Goal: Task Accomplishment & Management: Complete application form

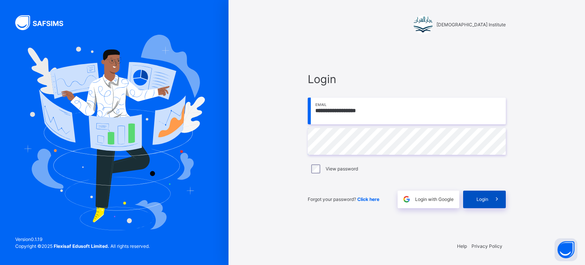
click at [495, 194] on span at bounding box center [497, 199] width 18 height 18
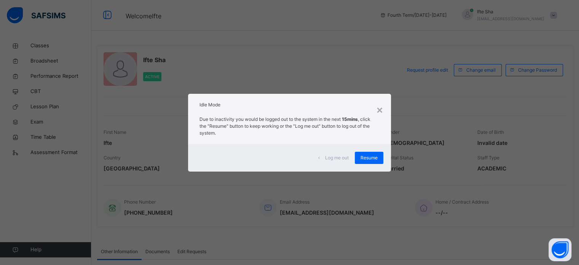
click at [363, 165] on div "Log me out Resume" at bounding box center [289, 157] width 203 height 27
click at [362, 150] on div "Log me out Resume" at bounding box center [289, 157] width 203 height 27
click at [362, 157] on span "Resume" at bounding box center [369, 157] width 17 height 7
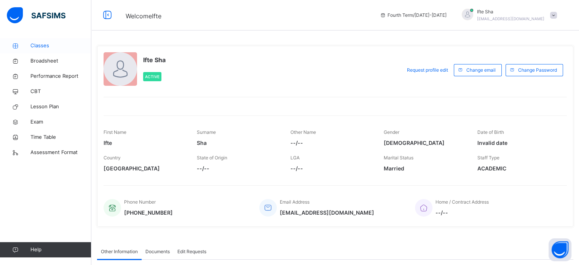
click at [50, 44] on span "Classes" at bounding box center [60, 46] width 61 height 8
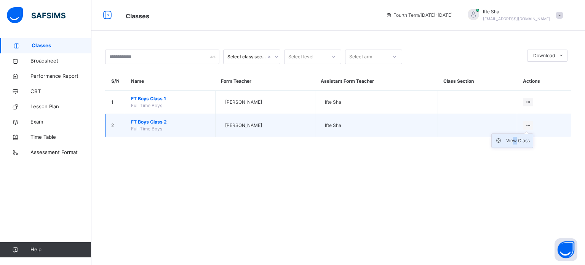
click at [518, 140] on div "View Class" at bounding box center [518, 141] width 24 height 8
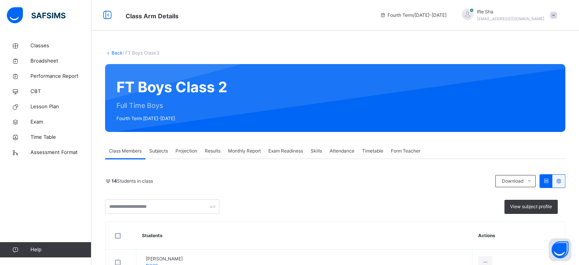
click at [188, 152] on span "Projection" at bounding box center [187, 150] width 22 height 7
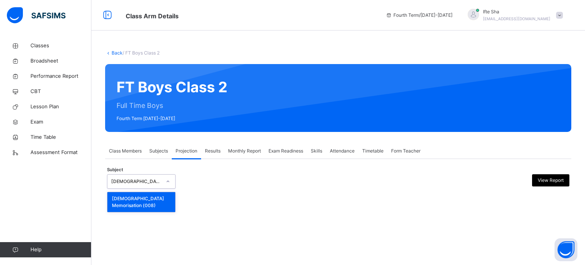
click at [166, 183] on icon at bounding box center [168, 182] width 5 height 8
click at [149, 198] on div "[DEMOGRAPHIC_DATA] Memorisation (008)" at bounding box center [141, 202] width 68 height 20
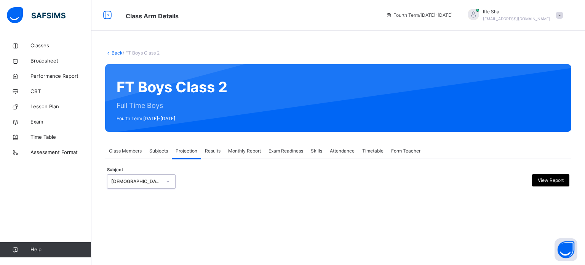
click at [214, 152] on span "Results" at bounding box center [213, 150] width 16 height 7
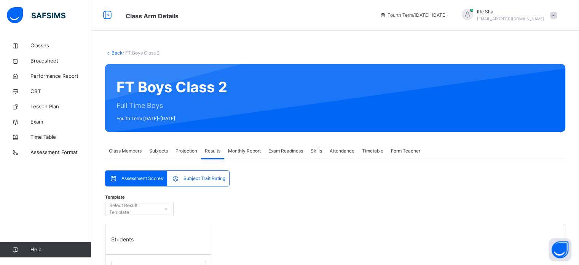
click at [193, 147] on span "Projection" at bounding box center [187, 150] width 22 height 7
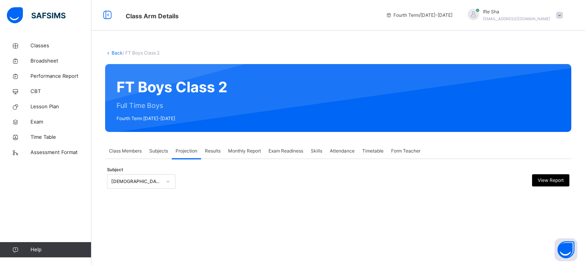
click at [166, 162] on div "Subject Quran Memorisation (008) View Report × Subject Progress 0 No. of Studen…" at bounding box center [338, 177] width 466 height 37
click at [151, 185] on div "[DEMOGRAPHIC_DATA] Memorisation (008)" at bounding box center [133, 182] width 53 height 12
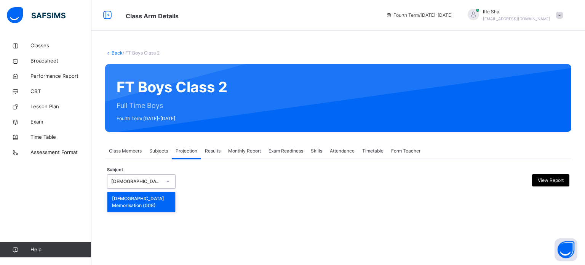
click at [144, 201] on div "[DEMOGRAPHIC_DATA] Memorisation (008)" at bounding box center [141, 202] width 68 height 20
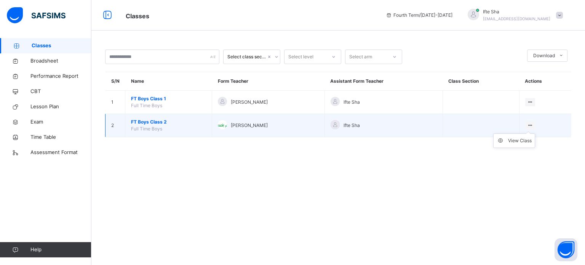
click at [523, 136] on ul "View Class" at bounding box center [514, 140] width 42 height 14
click at [523, 138] on div "View Class" at bounding box center [520, 141] width 24 height 8
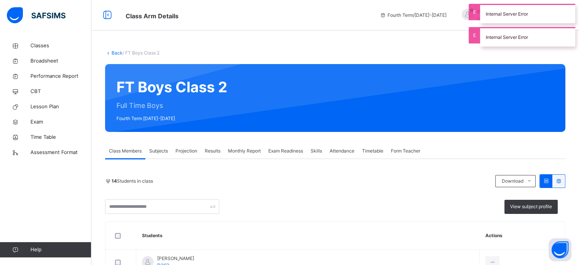
click at [181, 152] on span "Projection" at bounding box center [187, 150] width 22 height 7
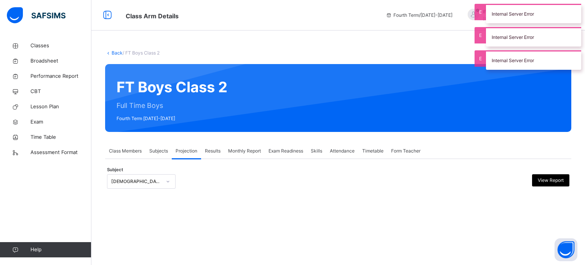
click at [139, 184] on div "[DEMOGRAPHIC_DATA] Memorisation" at bounding box center [136, 181] width 50 height 7
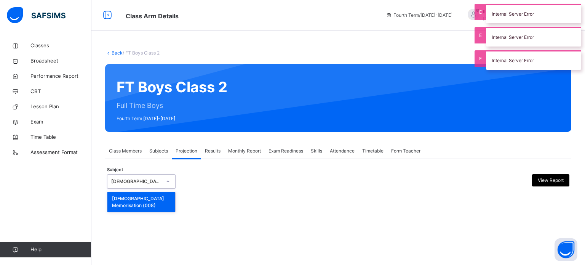
click at [141, 193] on div "[DEMOGRAPHIC_DATA] Memorisation (008)" at bounding box center [141, 202] width 68 height 20
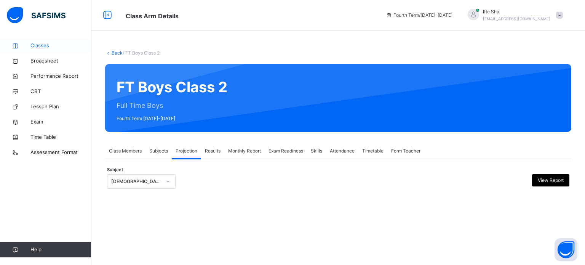
click at [46, 43] on span "Classes" at bounding box center [60, 46] width 61 height 8
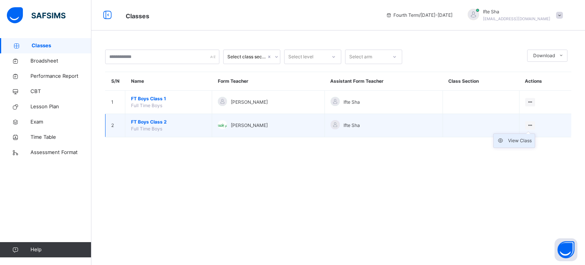
click at [515, 137] on div "View Class" at bounding box center [520, 141] width 24 height 8
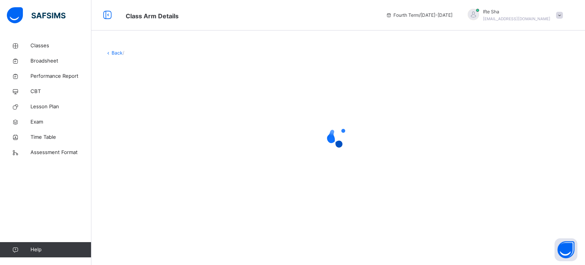
click at [515, 137] on div at bounding box center [338, 136] width 466 height 30
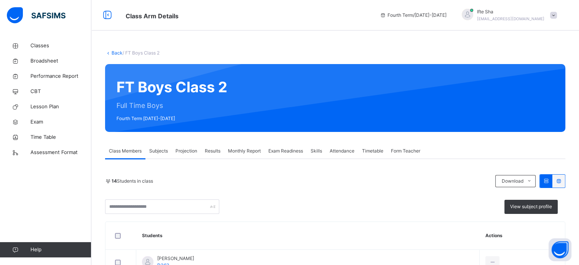
scroll to position [72, 0]
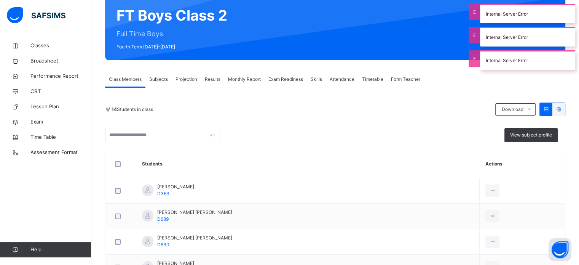
click at [189, 80] on span "Projection" at bounding box center [187, 79] width 22 height 7
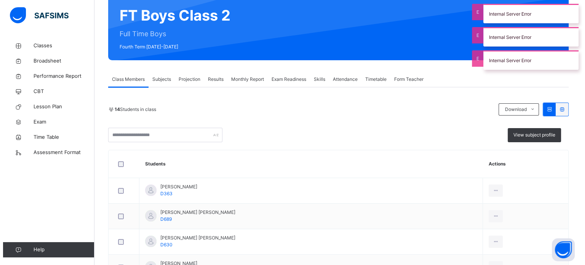
scroll to position [0, 0]
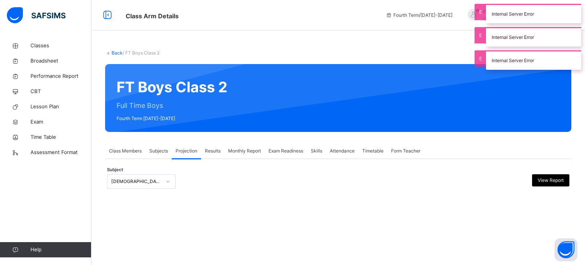
click at [133, 182] on div "[DEMOGRAPHIC_DATA] Memorisation" at bounding box center [136, 181] width 50 height 7
click at [133, 211] on div "Back / FT Boys Class 2 FT Boys Class 2 Full Time Boys Fourth Term [DATE]-[DATE]…" at bounding box center [338, 126] width 494 height 177
click at [148, 177] on div "[DEMOGRAPHIC_DATA] Memorisation" at bounding box center [133, 182] width 53 height 12
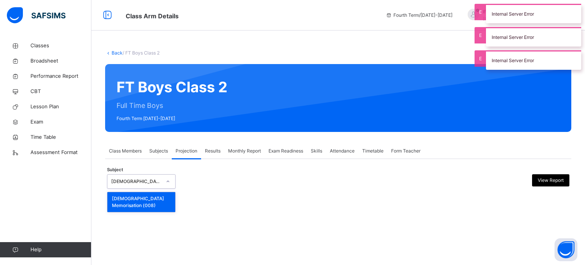
click at [148, 179] on div "[DEMOGRAPHIC_DATA] Memorisation" at bounding box center [136, 181] width 50 height 7
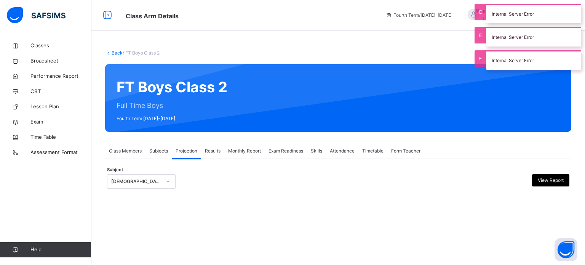
click at [149, 172] on div "Subject [DEMOGRAPHIC_DATA] Memorisation View Report" at bounding box center [338, 181] width 462 height 22
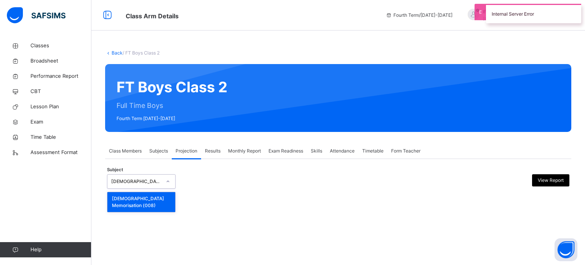
click at [149, 176] on div "[DEMOGRAPHIC_DATA] Memorisation" at bounding box center [133, 182] width 53 height 12
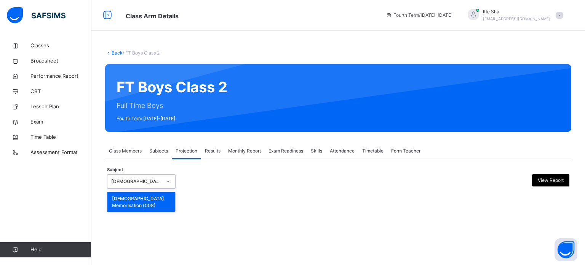
click at [149, 182] on div "[DEMOGRAPHIC_DATA] Memorisation" at bounding box center [136, 181] width 50 height 7
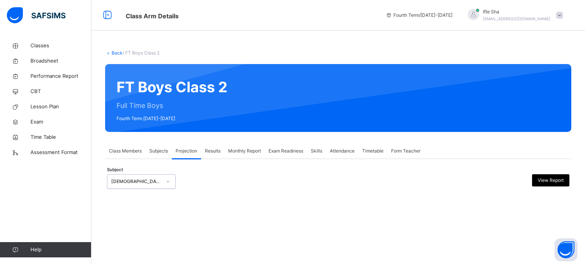
click at [149, 182] on div "[DEMOGRAPHIC_DATA] Memorisation" at bounding box center [136, 181] width 50 height 7
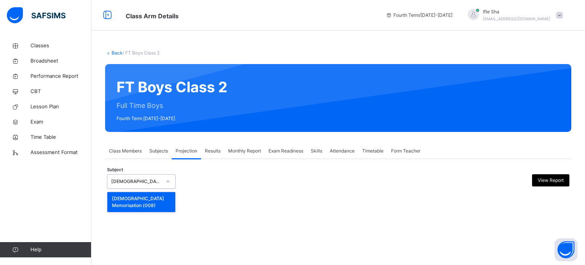
click at [144, 201] on div "[DEMOGRAPHIC_DATA] Memorisation (008)" at bounding box center [141, 202] width 68 height 20
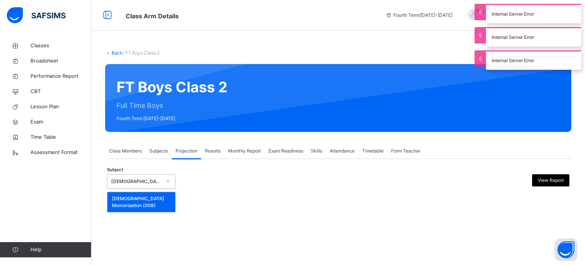
click at [122, 204] on div "[DEMOGRAPHIC_DATA] Memorisation (008)" at bounding box center [141, 202] width 68 height 20
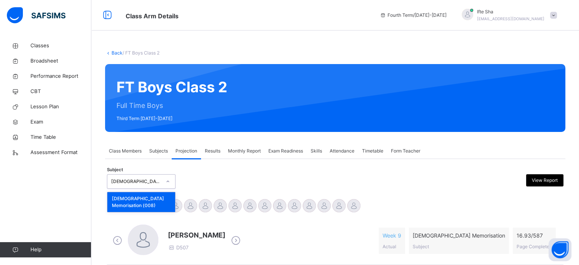
click at [219, 179] on div "Subject option Quran Memorisation (008) focused, 1 of 1. 1 result available. Us…" at bounding box center [335, 181] width 457 height 14
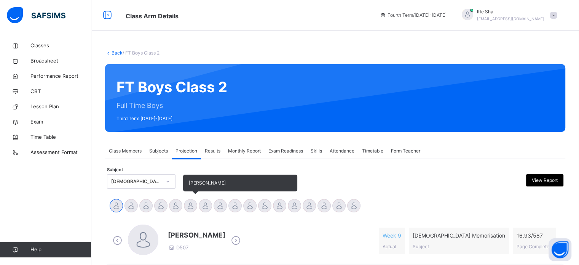
click at [190, 201] on div at bounding box center [190, 205] width 13 height 13
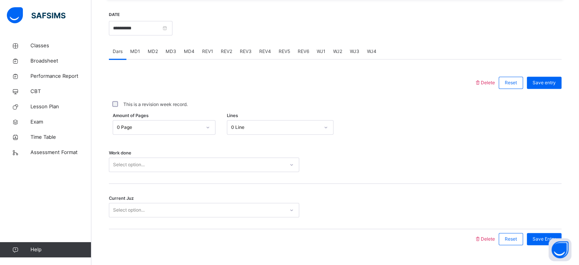
scroll to position [307, 0]
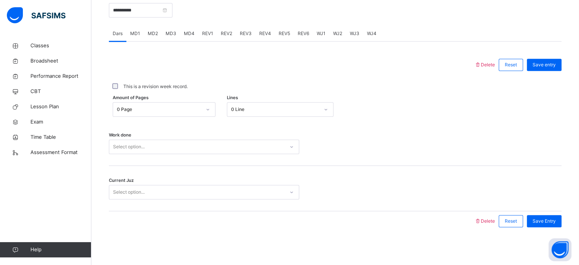
click at [163, 112] on div "0 Page" at bounding box center [159, 109] width 85 height 7
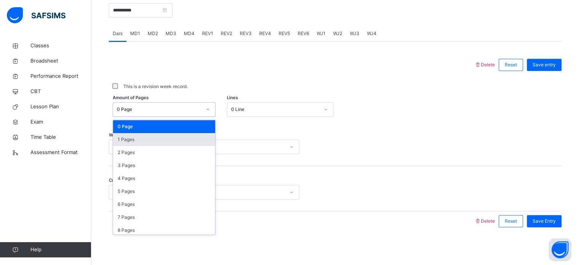
click at [139, 145] on div "1 Pages" at bounding box center [164, 139] width 102 height 13
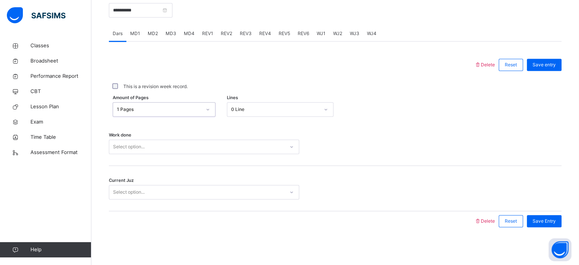
click at [244, 111] on div "0 Line" at bounding box center [275, 109] width 88 height 7
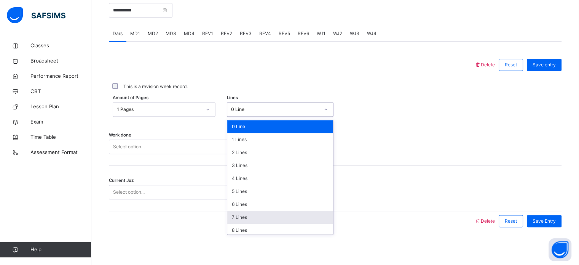
click at [240, 212] on div "7 Lines" at bounding box center [280, 217] width 106 height 13
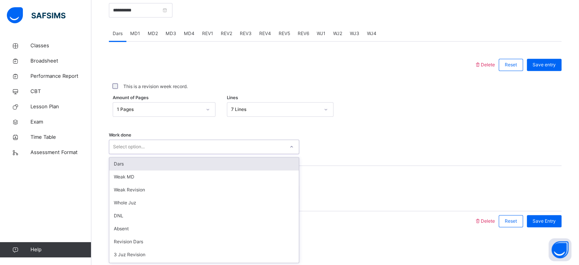
click at [190, 148] on div "Select option..." at bounding box center [196, 147] width 175 height 12
click at [155, 163] on div "Dars" at bounding box center [204, 163] width 190 height 13
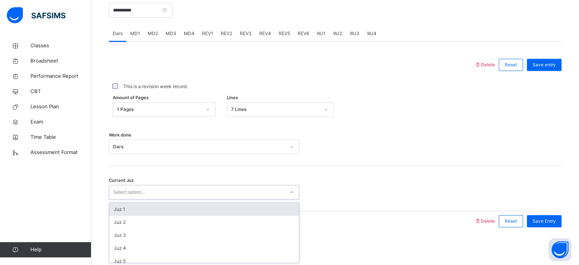
click at [128, 193] on div "Select option..." at bounding box center [129, 192] width 32 height 14
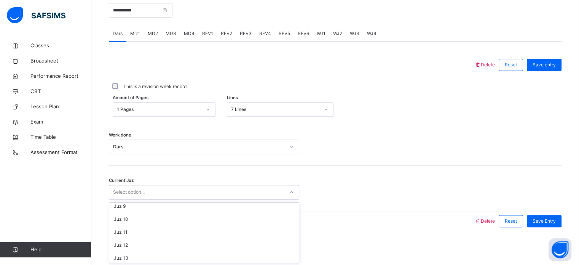
scroll to position [106, 0]
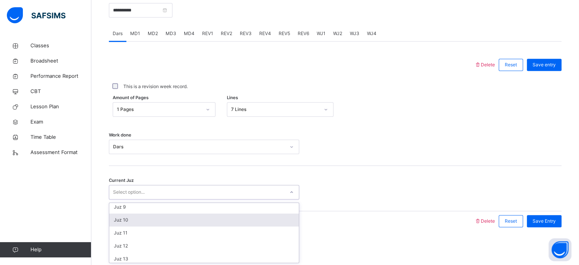
click at [124, 225] on div "Juz 10" at bounding box center [204, 219] width 190 height 13
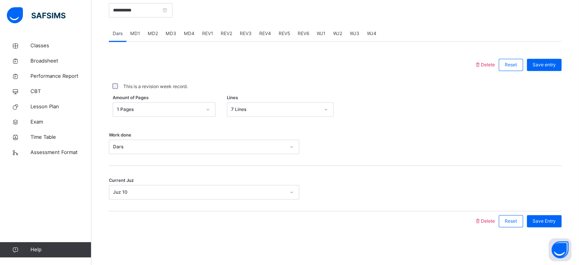
click at [552, 214] on div "Save Entry" at bounding box center [542, 221] width 38 height 20
click at [552, 219] on span "Save Entry" at bounding box center [544, 220] width 23 height 7
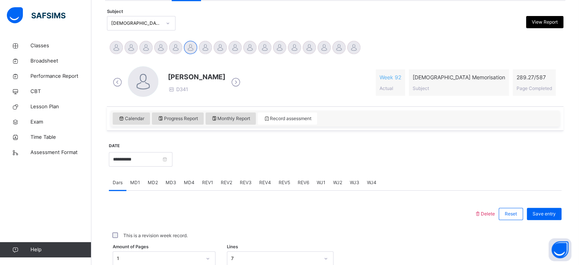
scroll to position [158, 0]
click at [148, 178] on div "MD2" at bounding box center [153, 182] width 18 height 15
click at [135, 184] on span "MD1" at bounding box center [135, 182] width 10 height 7
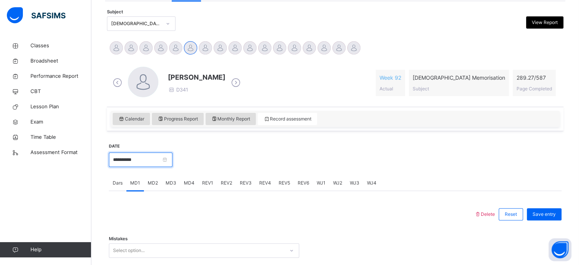
click at [138, 161] on input "**********" at bounding box center [141, 159] width 64 height 14
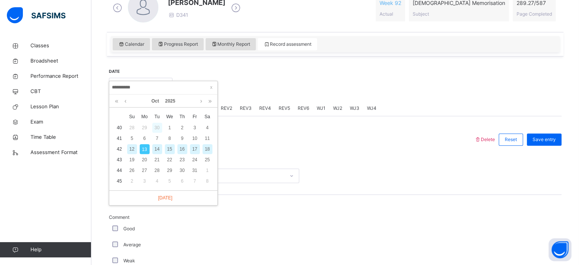
scroll to position [233, 0]
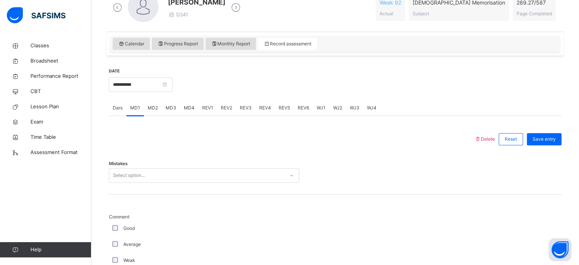
click at [171, 105] on span "MD3" at bounding box center [171, 107] width 11 height 7
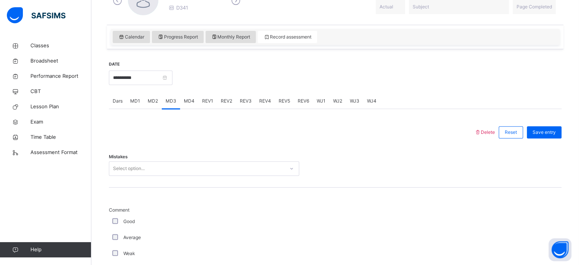
click at [126, 171] on div "Mistakes Select option..." at bounding box center [335, 164] width 453 height 45
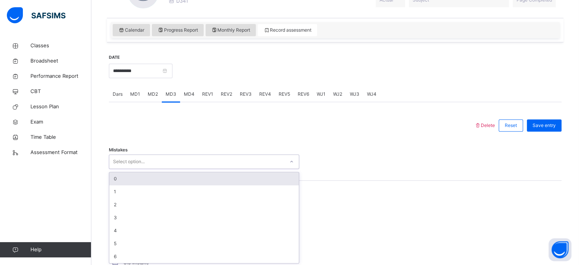
scroll to position [248, 0]
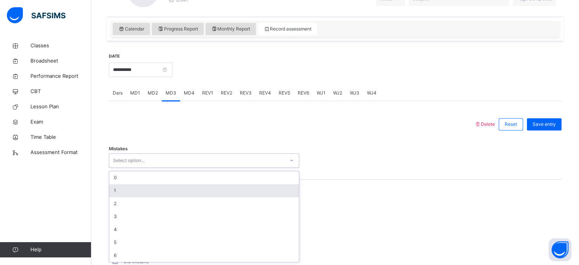
click at [109, 192] on div "0 1 2 3 4 5 6" at bounding box center [204, 216] width 190 height 91
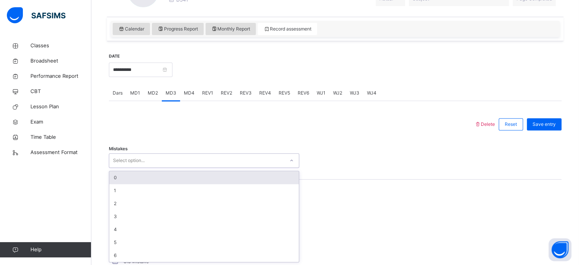
click at [121, 171] on div "0" at bounding box center [204, 177] width 190 height 13
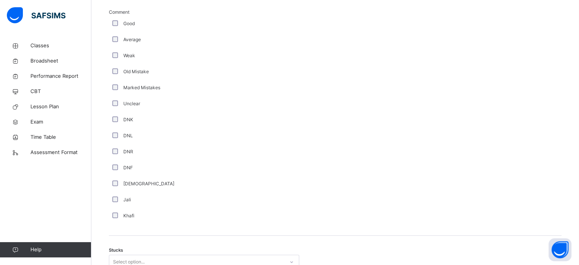
click at [119, 181] on div "Mutashabihaat" at bounding box center [204, 183] width 187 height 7
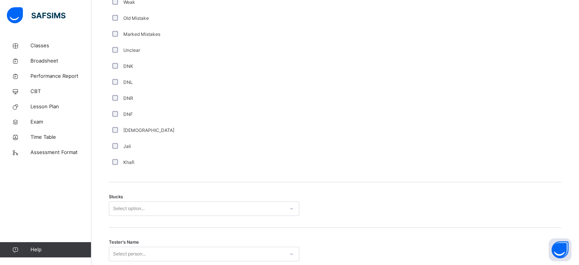
click at [126, 208] on div "Select option..." at bounding box center [204, 208] width 190 height 14
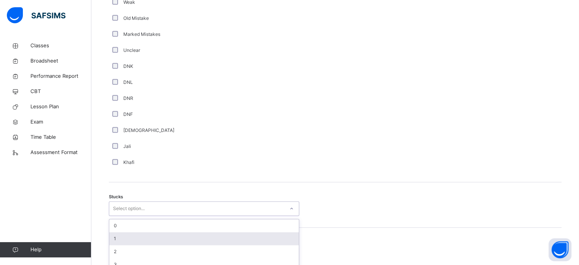
scroll to position [526, 0]
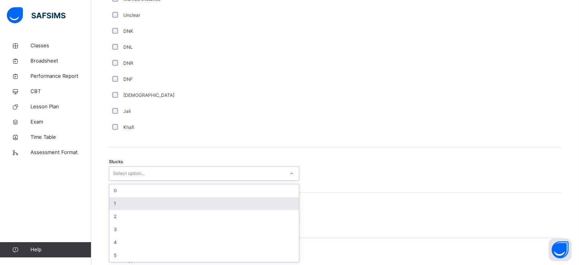
click at [128, 200] on div "1" at bounding box center [204, 203] width 190 height 13
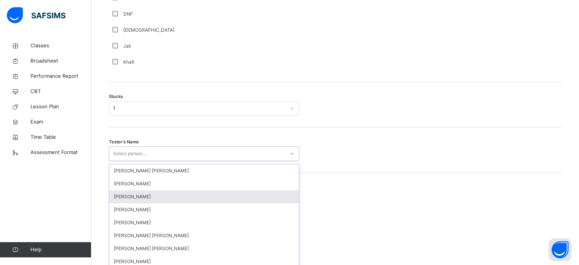
click at [117, 161] on div "option Ahmed Selami focused, 3 of 90. 90 results available. Use Up and Down to …" at bounding box center [204, 153] width 190 height 14
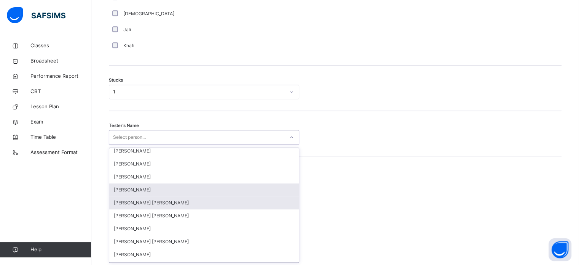
scroll to position [0, 0]
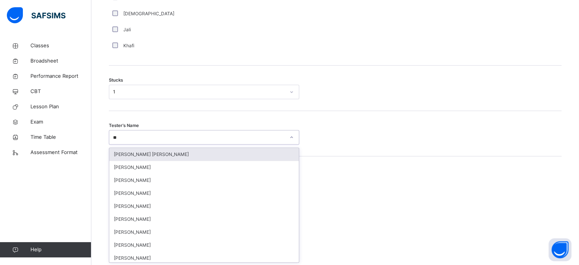
type input "***"
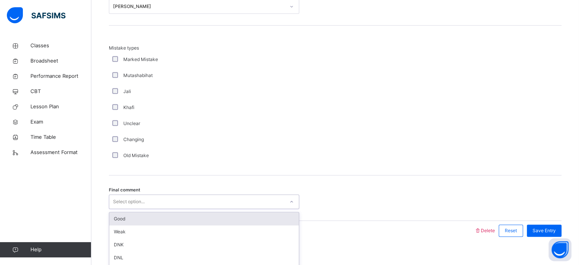
scroll to position [747, 0]
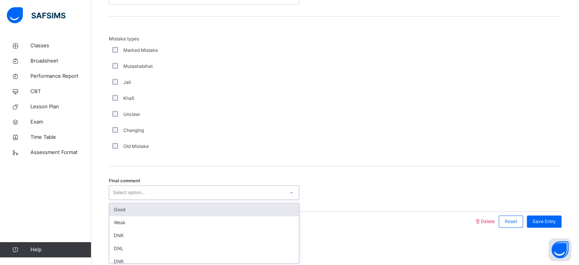
click at [138, 201] on div "Final comment option Good focused, 1 of 6. 6 results available. Use Up and Down…" at bounding box center [335, 188] width 453 height 45
click at [139, 205] on div "Good" at bounding box center [204, 209] width 190 height 13
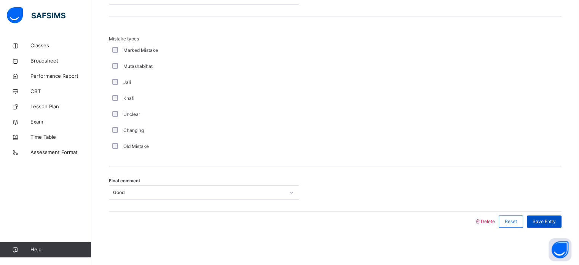
click at [546, 215] on div "Save Entry" at bounding box center [544, 221] width 35 height 12
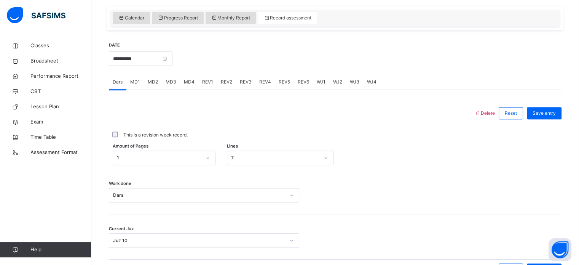
scroll to position [248, 0]
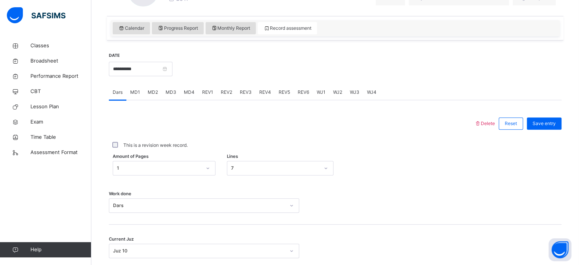
click at [134, 96] on div "MD1" at bounding box center [135, 92] width 18 height 15
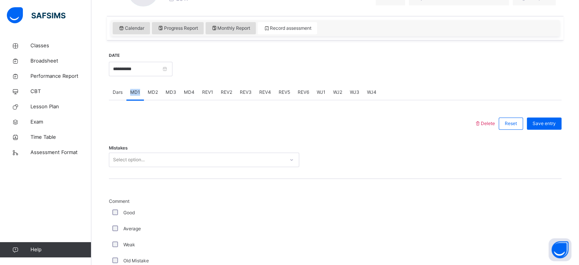
click at [134, 96] on div "MD1" at bounding box center [135, 92] width 18 height 15
click at [149, 98] on div "MD2" at bounding box center [153, 92] width 18 height 15
click at [175, 93] on div "MD3" at bounding box center [171, 92] width 18 height 15
click at [180, 93] on div "MD4" at bounding box center [189, 92] width 18 height 15
click at [134, 159] on div "Select option..." at bounding box center [129, 159] width 32 height 14
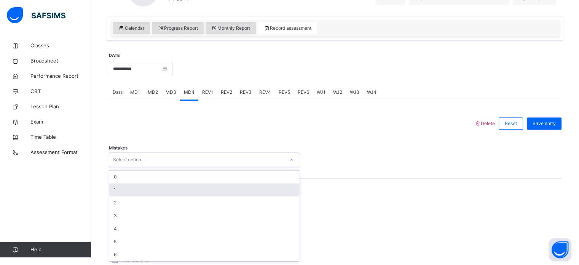
click at [116, 190] on div "1" at bounding box center [204, 189] width 190 height 13
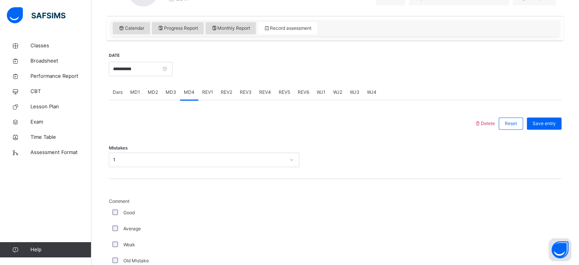
click at [113, 208] on div "Good" at bounding box center [204, 213] width 190 height 16
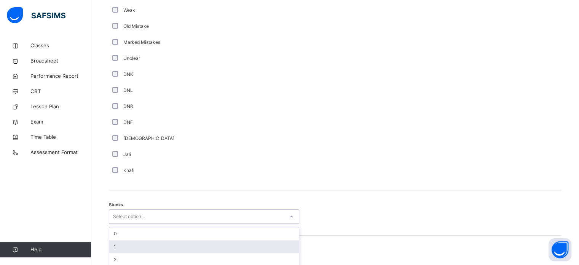
scroll to position [526, 0]
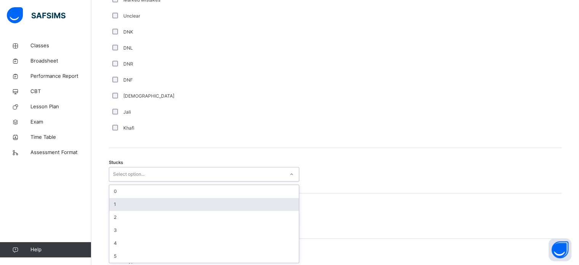
click at [117, 181] on div "option 1 focused, 2 of 6. 6 results available. Use Up and Down to choose option…" at bounding box center [204, 174] width 190 height 14
click at [113, 207] on div "1" at bounding box center [204, 203] width 190 height 13
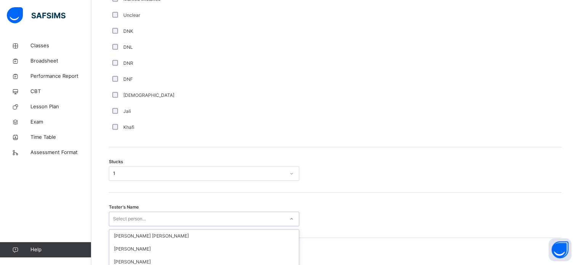
scroll to position [607, 0]
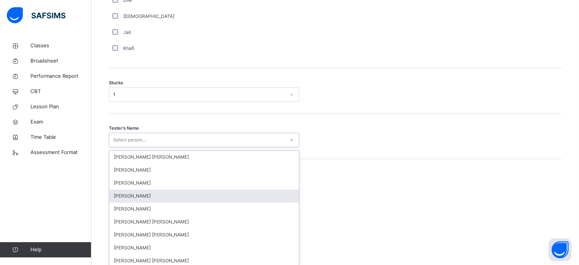
click at [113, 147] on div "option Wajid Sadath focused, 4 of 90. 90 results available. Use Up and Down to …" at bounding box center [204, 140] width 190 height 14
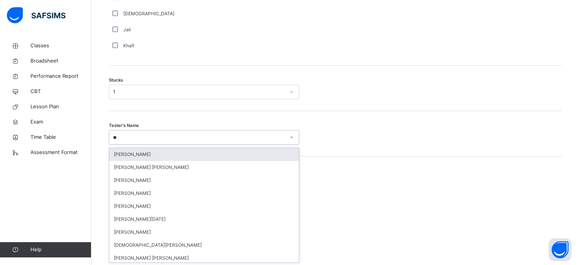
type input "***"
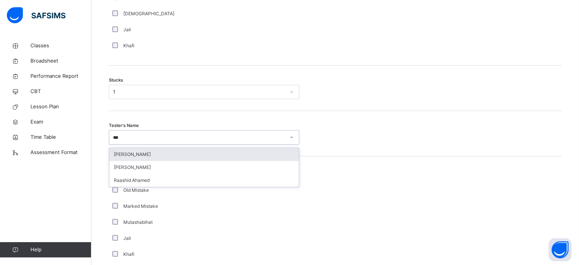
click at [145, 152] on div "Raaidh Rushan" at bounding box center [204, 154] width 190 height 13
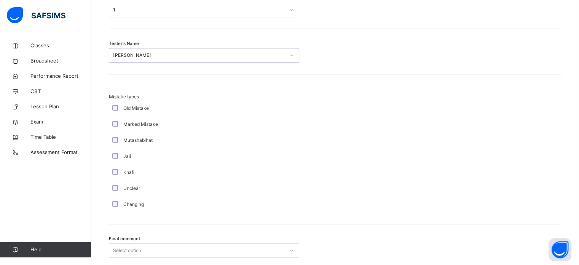
scroll to position [689, 0]
click at [115, 244] on div "Select option..." at bounding box center [204, 250] width 190 height 14
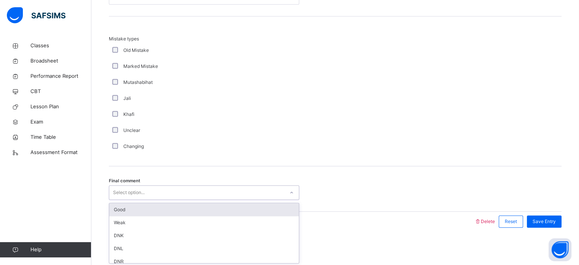
click at [114, 208] on div "Good" at bounding box center [204, 209] width 190 height 13
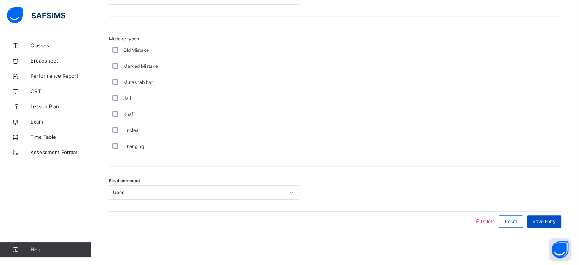
click at [550, 218] on span "Save Entry" at bounding box center [544, 221] width 23 height 7
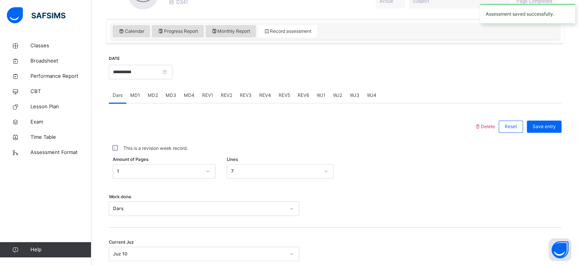
scroll to position [244, 0]
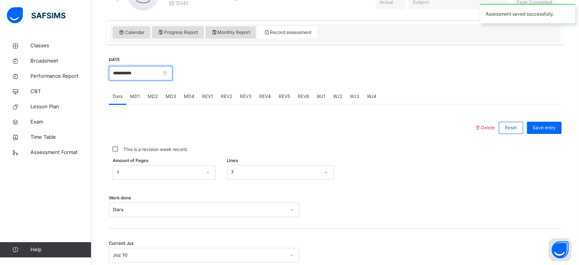
click at [145, 76] on input "**********" at bounding box center [141, 73] width 64 height 14
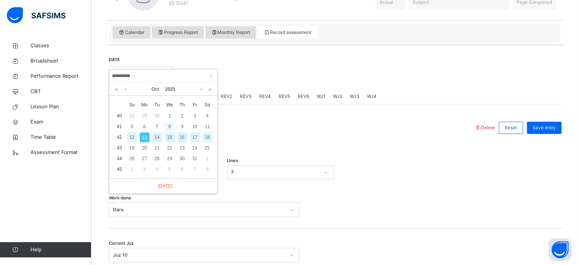
click at [166, 126] on div "8" at bounding box center [170, 127] width 10 height 10
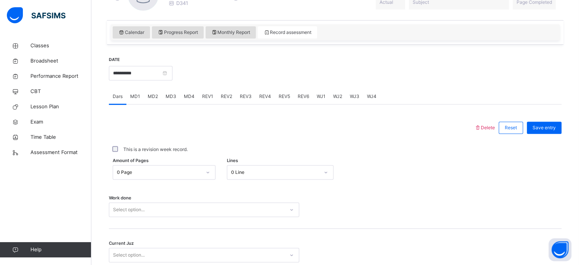
click at [157, 174] on div "0 Page" at bounding box center [164, 172] width 103 height 14
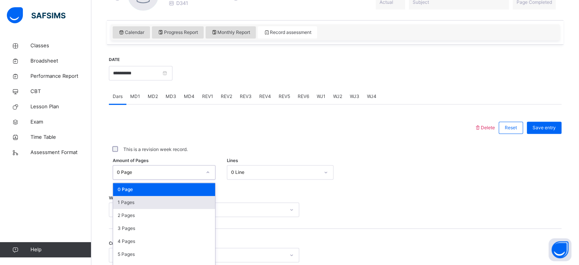
scroll to position [280, 0]
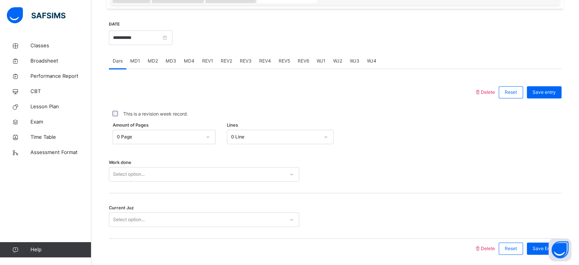
click at [179, 82] on div at bounding box center [292, 92] width 358 height 20
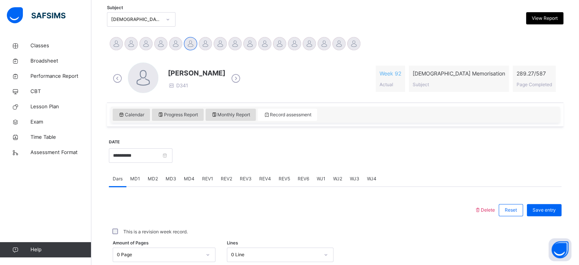
scroll to position [182, 0]
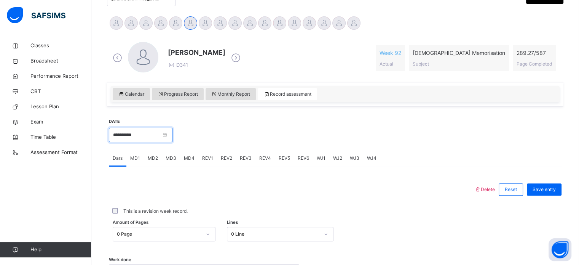
click at [149, 132] on input "**********" at bounding box center [141, 135] width 64 height 14
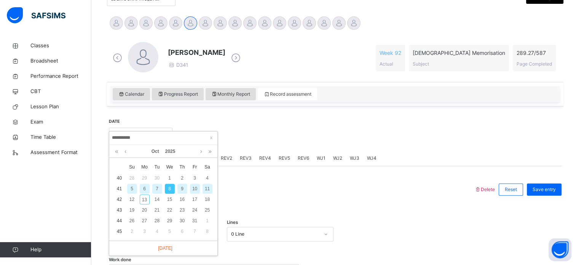
click at [168, 243] on div "Today" at bounding box center [163, 247] width 108 height 15
click at [165, 250] on link "Today" at bounding box center [163, 248] width 18 height 7
type input "**********"
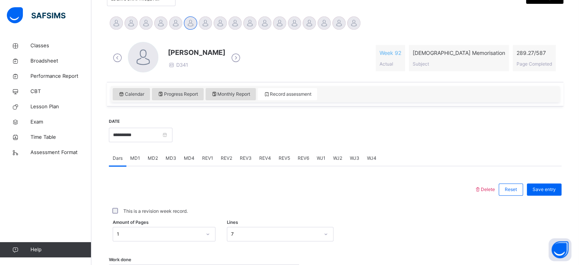
click at [198, 158] on div "REV1" at bounding box center [207, 157] width 19 height 15
click at [140, 222] on div "Select option..." at bounding box center [204, 225] width 190 height 14
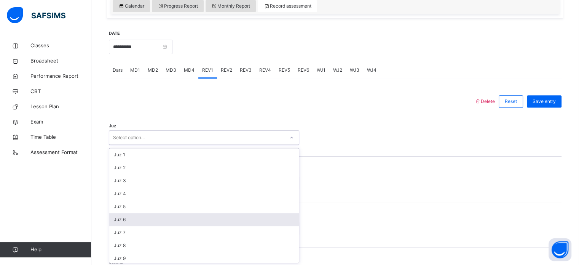
scroll to position [271, 0]
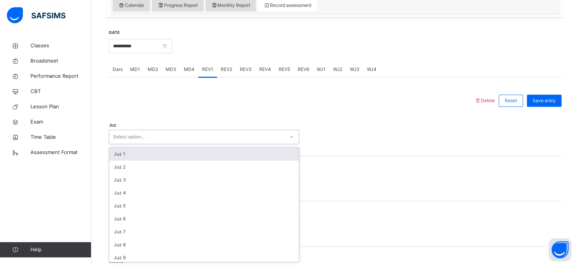
click at [125, 155] on div "Juz 1" at bounding box center [204, 153] width 190 height 13
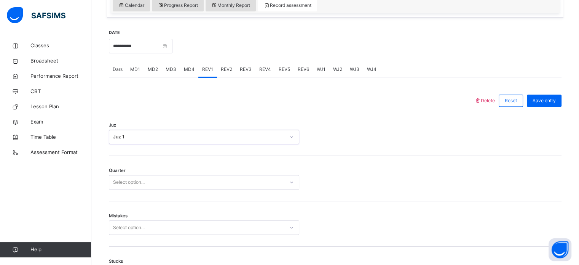
click at [129, 138] on div "Juz 1" at bounding box center [199, 136] width 172 height 7
